Goal: Task Accomplishment & Management: Use online tool/utility

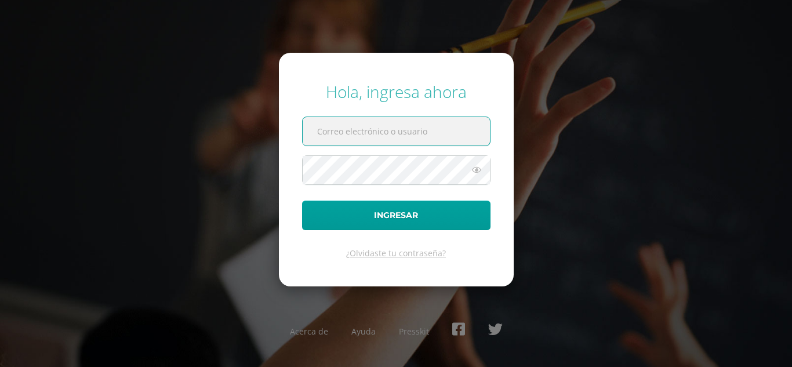
click at [436, 134] on input "text" at bounding box center [396, 131] width 187 height 28
type input "[EMAIL_ADDRESS][DOMAIN_NAME]"
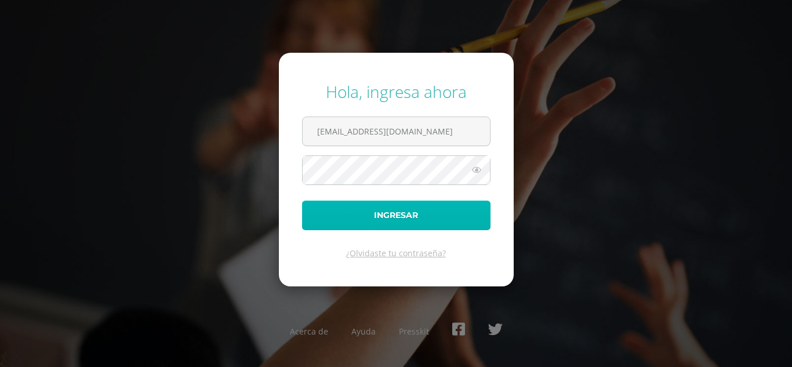
click at [403, 217] on button "Ingresar" at bounding box center [396, 216] width 188 height 30
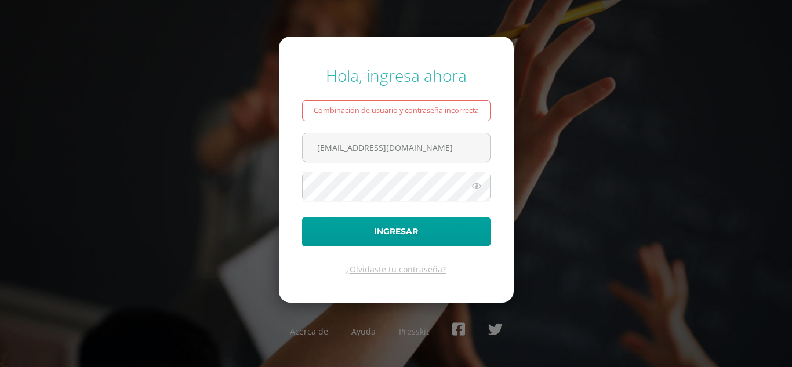
click at [476, 186] on icon at bounding box center [476, 186] width 15 height 14
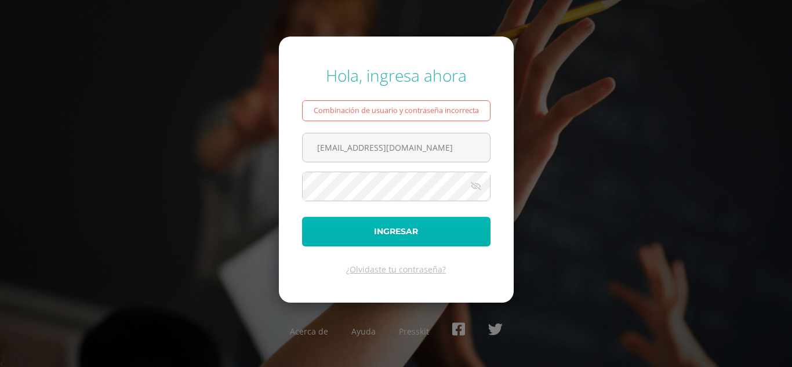
click at [377, 238] on button "Ingresar" at bounding box center [396, 232] width 188 height 30
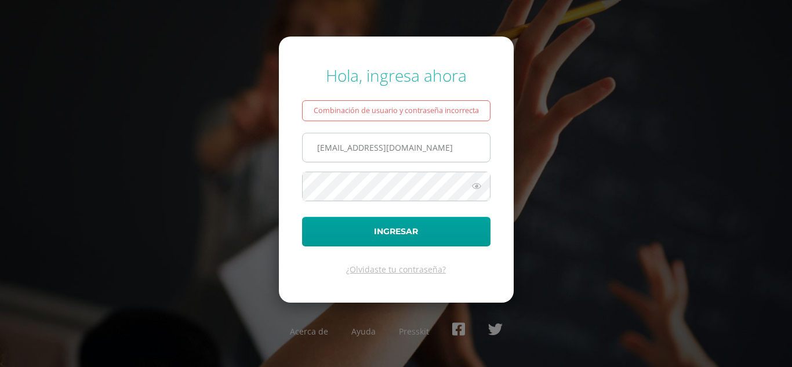
click at [374, 148] on input "[EMAIL_ADDRESS][DOMAIN_NAME]" at bounding box center [396, 147] width 187 height 28
type input "nataliacuy202@maiagt.org"
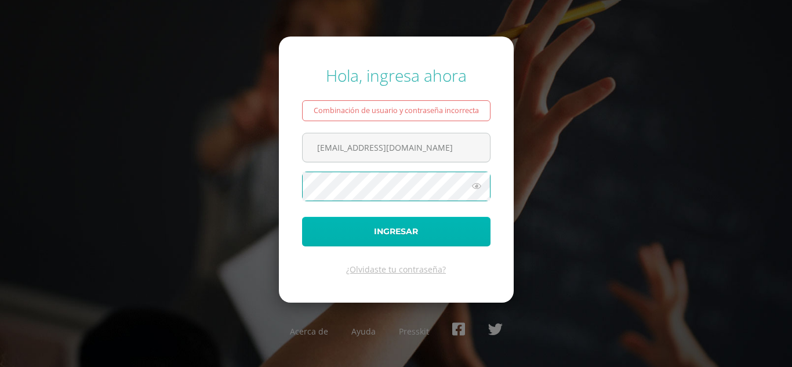
click at [393, 237] on button "Ingresar" at bounding box center [396, 232] width 188 height 30
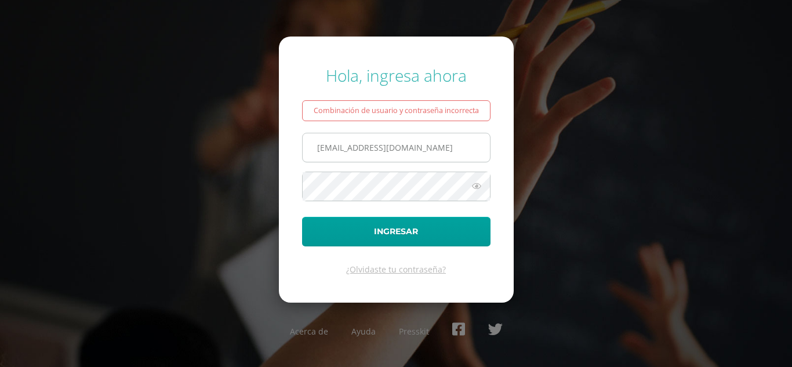
click at [369, 147] on input "nataliacuy202@maiagt.org" at bounding box center [396, 147] width 187 height 28
type input "nataliacuy2023@maiagt.org"
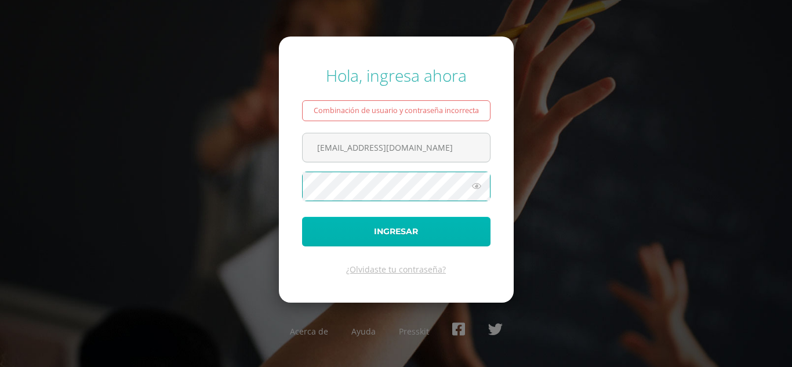
click at [367, 230] on button "Ingresar" at bounding box center [396, 232] width 188 height 30
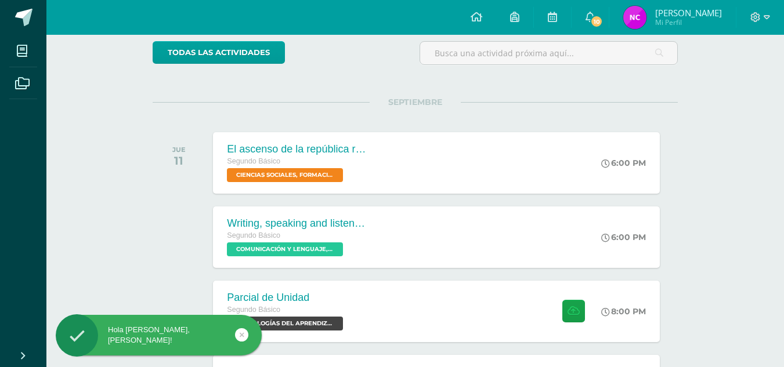
scroll to position [99, 0]
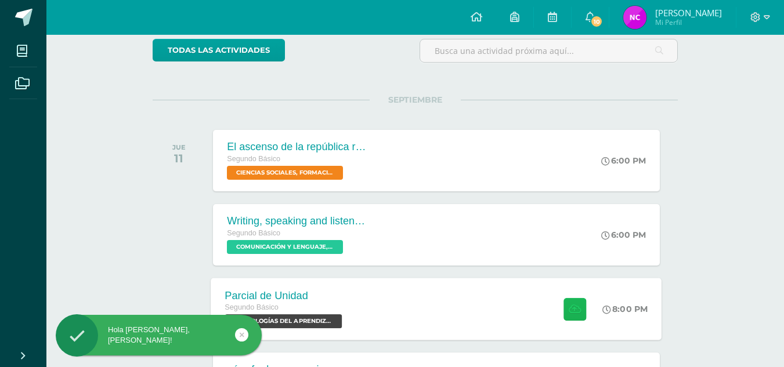
click at [568, 309] on icon at bounding box center [574, 309] width 12 height 10
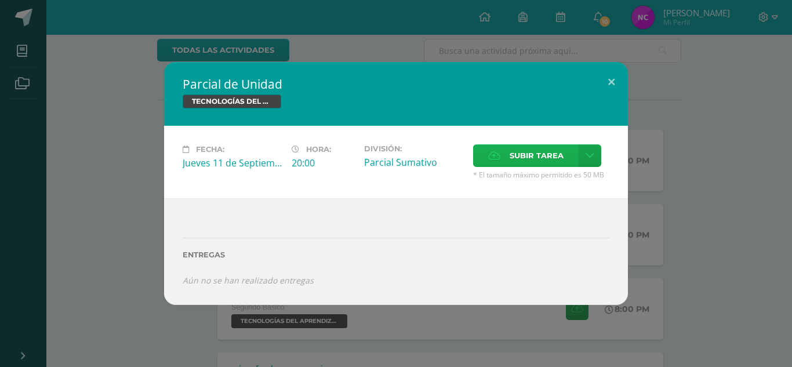
click at [551, 152] on span "Subir tarea" at bounding box center [537, 155] width 54 height 21
click at [0, 0] on input "Subir tarea" at bounding box center [0, 0] width 0 height 0
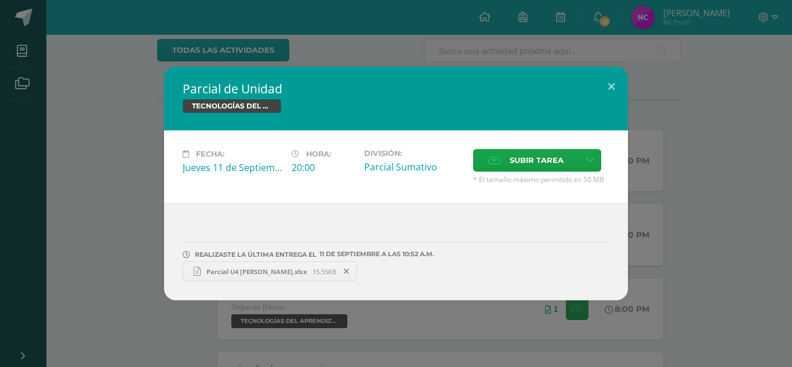
click at [266, 270] on span "Parcial U4 [PERSON_NAME].xlsx" at bounding box center [257, 271] width 112 height 9
click at [612, 84] on button at bounding box center [611, 86] width 33 height 39
